Goal: Task Accomplishment & Management: Use online tool/utility

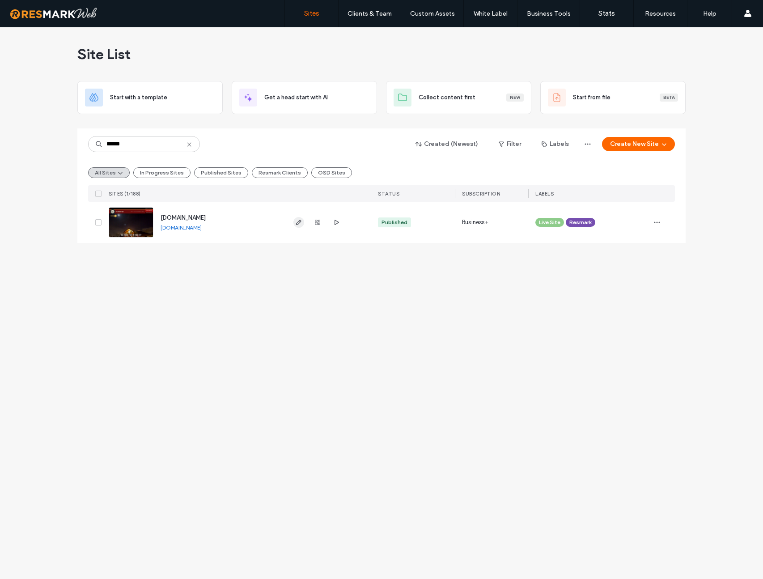
type input "******"
click at [297, 224] on icon "button" at bounding box center [298, 222] width 7 height 7
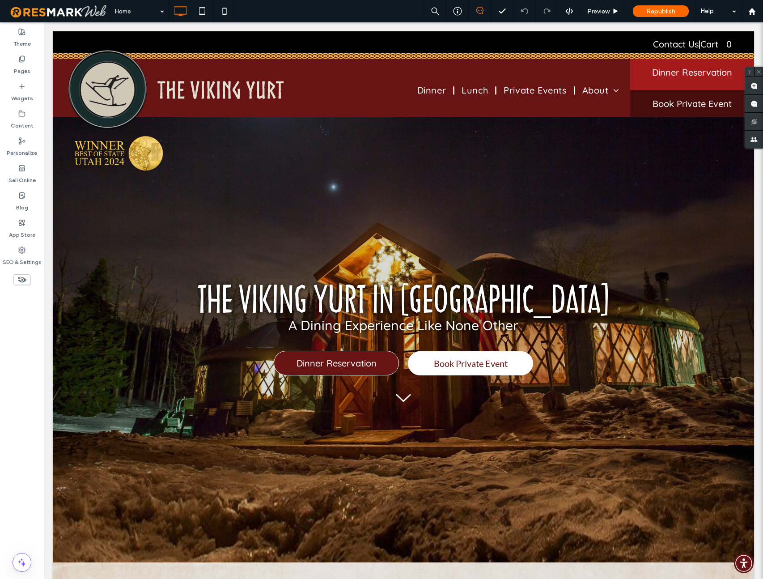
click at [116, 147] on div "Click to edit in Flex Mode" at bounding box center [403, 153] width 701 height 35
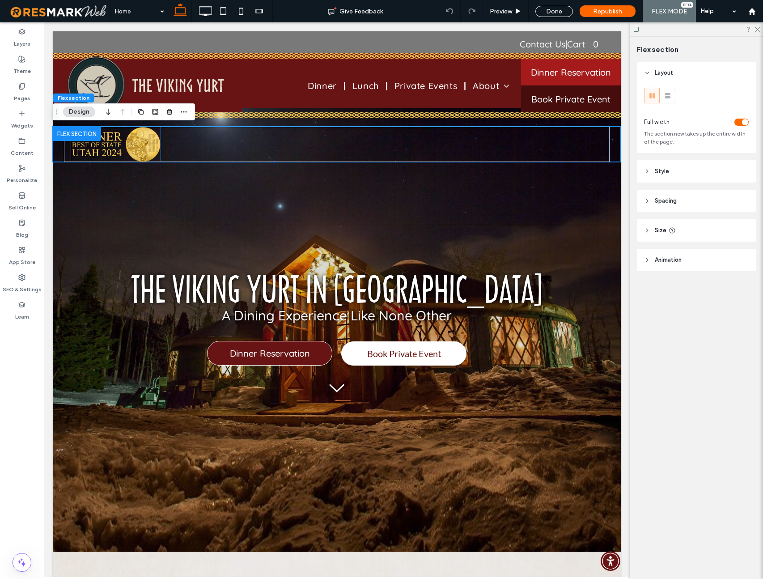
click at [116, 147] on img at bounding box center [115, 144] width 89 height 35
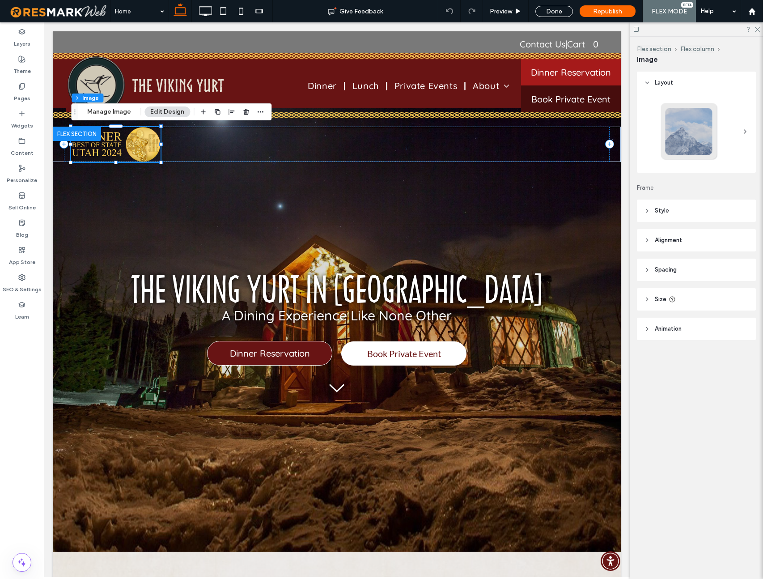
type input "*"
click at [113, 112] on button "Manage Image" at bounding box center [108, 111] width 55 height 11
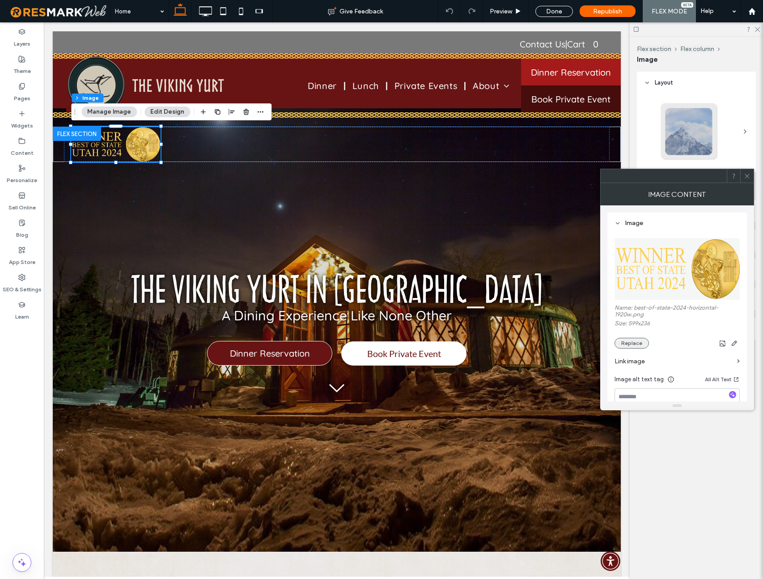
click at [636, 346] on button "Replace" at bounding box center [631, 343] width 34 height 11
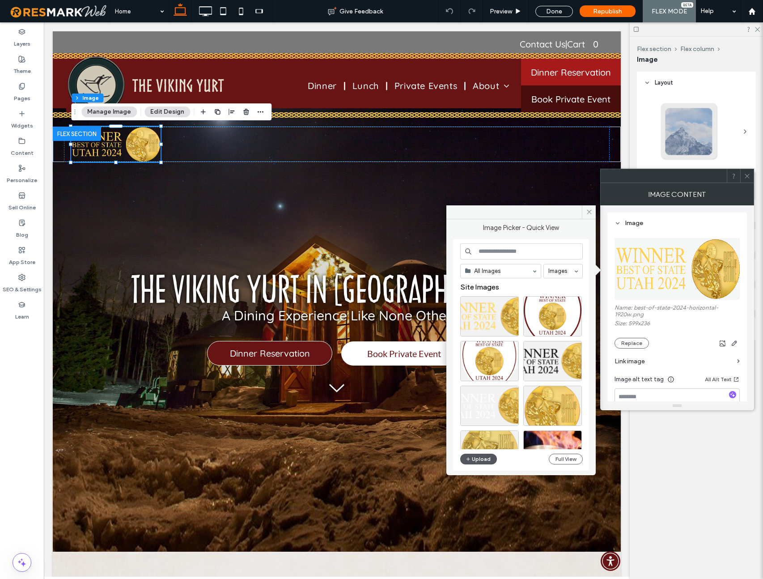
click at [481, 456] on button "Upload" at bounding box center [478, 458] width 37 height 11
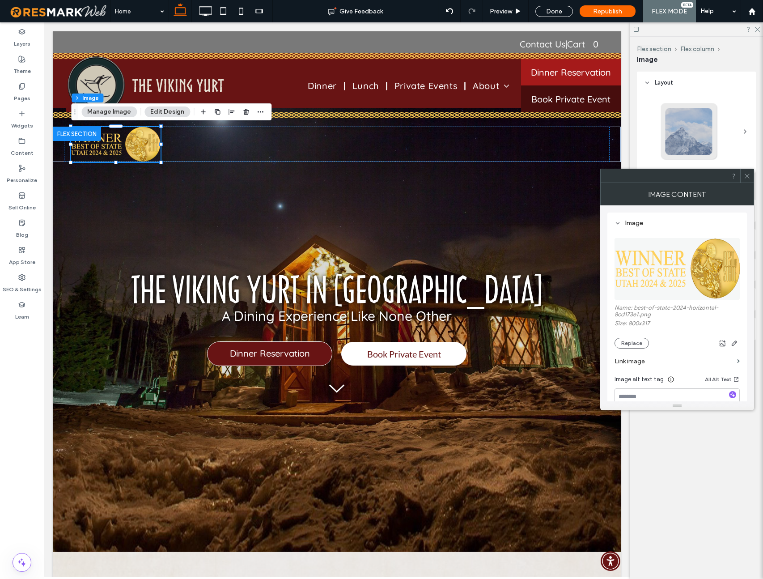
click at [749, 176] on icon at bounding box center [747, 176] width 7 height 7
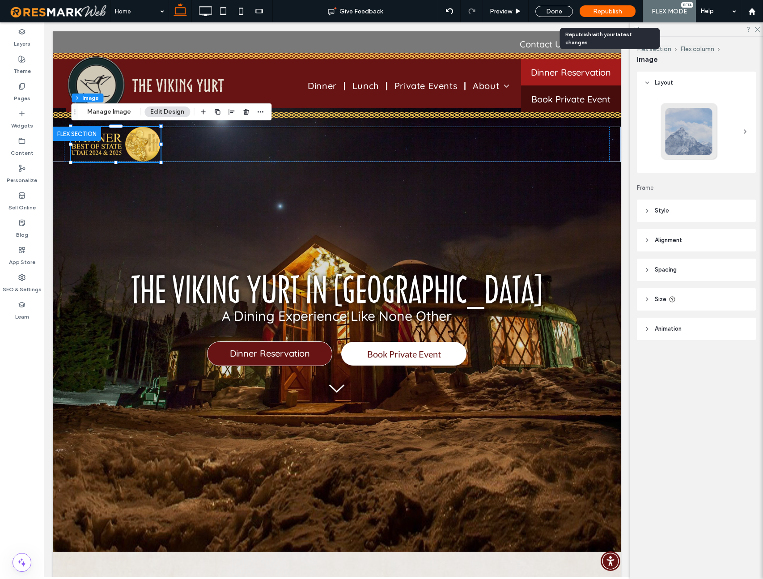
click at [619, 14] on span "Republish" at bounding box center [607, 12] width 29 height 8
